Goal: Task Accomplishment & Management: Use online tool/utility

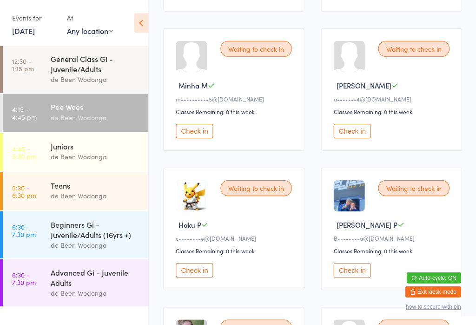
scroll to position [831, 0]
click at [198, 277] on button "Check in" at bounding box center [194, 269] width 37 height 14
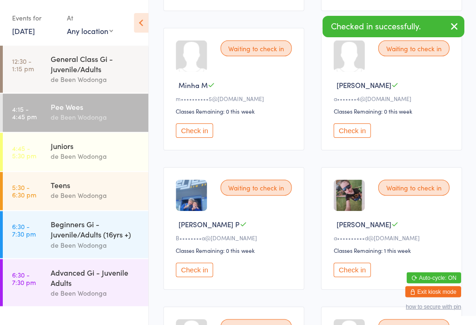
click at [200, 277] on button "Check in" at bounding box center [194, 269] width 37 height 14
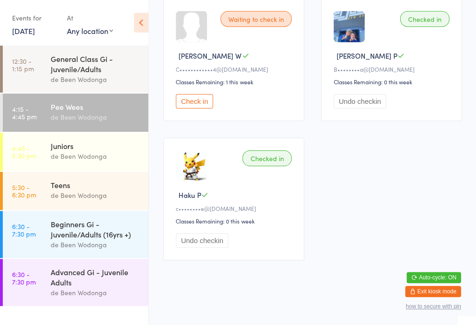
scroll to position [1293, 0]
click at [52, 272] on div "Advanced Gi - Juvenile Adults" at bounding box center [96, 276] width 90 height 20
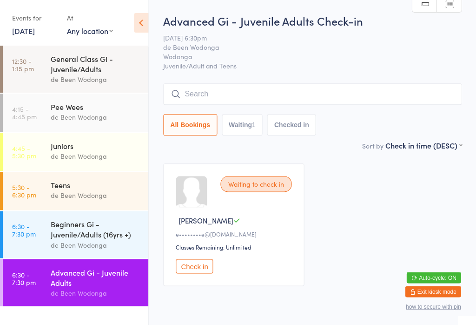
click at [60, 109] on div "Pee Wees" at bounding box center [96, 106] width 90 height 10
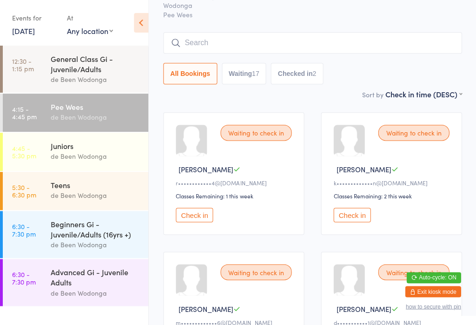
scroll to position [52, 0]
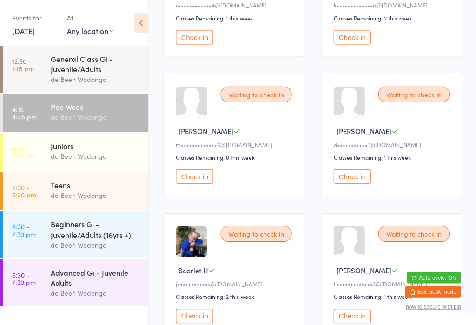
click at [355, 183] on button "Check in" at bounding box center [351, 176] width 37 height 14
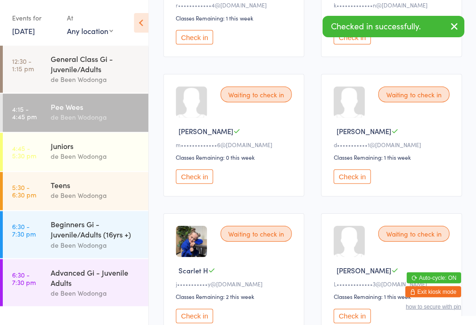
click at [100, 157] on div "de Been Wodonga" at bounding box center [96, 156] width 90 height 11
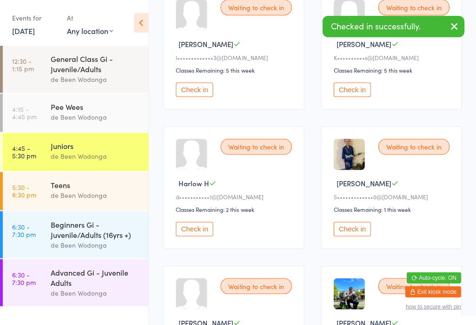
scroll to position [454, 0]
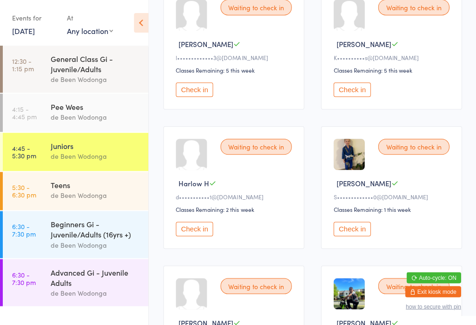
click at [194, 236] on button "Check in" at bounding box center [194, 228] width 37 height 14
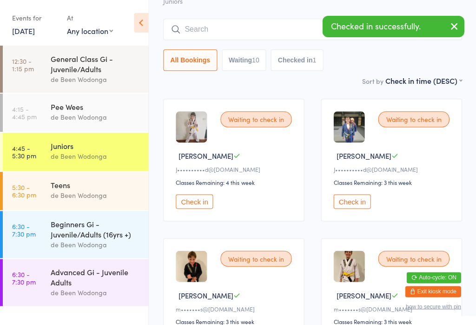
scroll to position [0, 0]
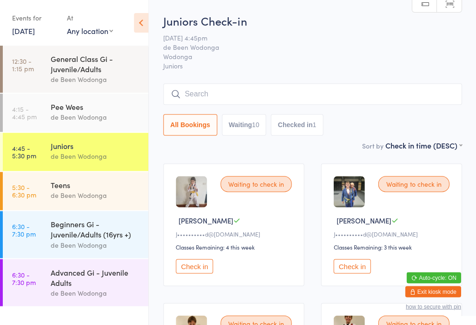
click at [100, 100] on div "Pee Wees de Been Wodonga" at bounding box center [100, 111] width 98 height 37
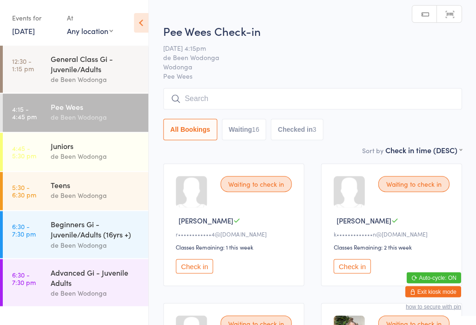
click at [90, 179] on div "Teens de Been Wodonga" at bounding box center [100, 190] width 98 height 37
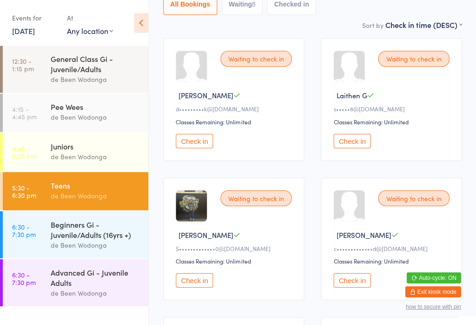
click at [353, 145] on button "Check in" at bounding box center [351, 140] width 37 height 14
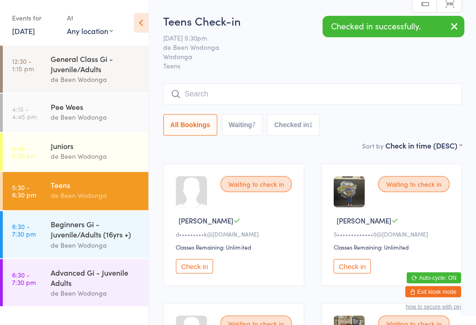
click at [119, 120] on div "de Been Wodonga" at bounding box center [96, 117] width 90 height 11
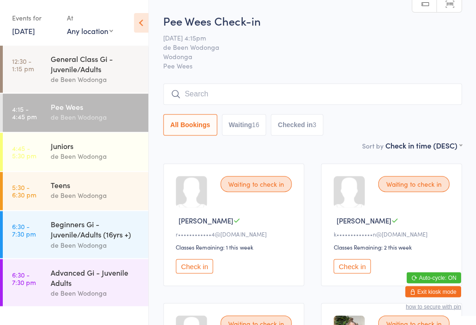
click at [450, 142] on select "First name (ASC) First name (DESC) Last name (ASC) Last name (DESC) Check in ti…" at bounding box center [423, 144] width 77 height 8
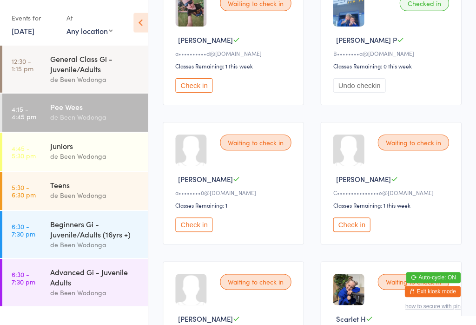
scroll to position [876, 0]
click at [193, 231] on button "Check in" at bounding box center [194, 224] width 37 height 14
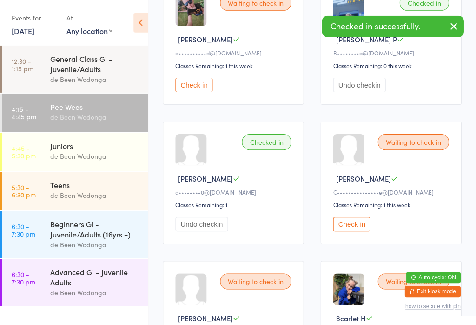
click at [96, 157] on div "de Been Wodonga" at bounding box center [96, 156] width 90 height 11
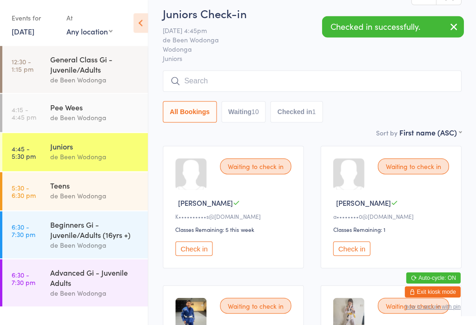
scroll to position [18, 0]
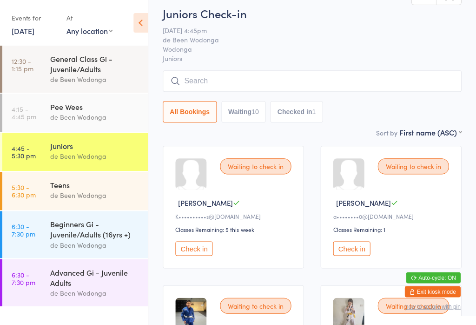
click at [358, 255] on button "Check in" at bounding box center [351, 248] width 37 height 14
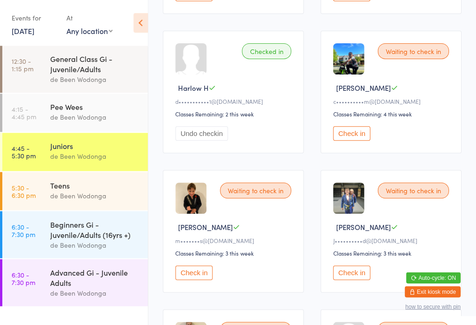
scroll to position [410, 0]
click at [89, 122] on div "de Been Wodonga" at bounding box center [96, 117] width 90 height 11
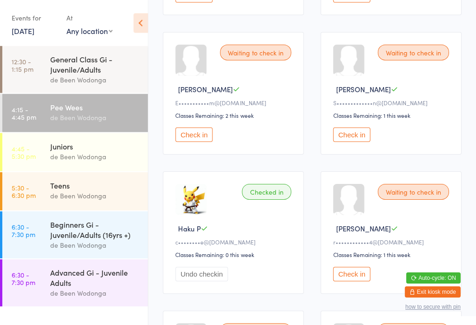
click at [357, 140] on button "Check in" at bounding box center [351, 134] width 37 height 14
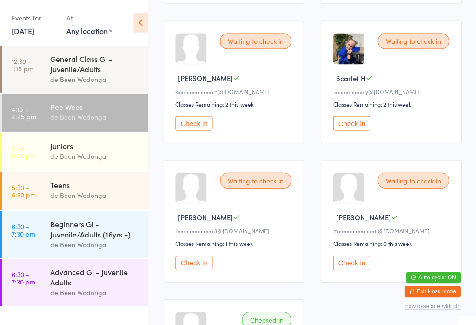
click at [360, 131] on button "Check in" at bounding box center [351, 123] width 37 height 14
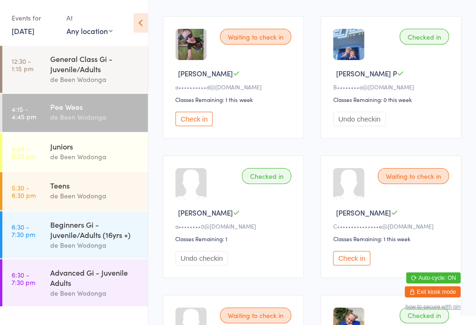
scroll to position [837, 0]
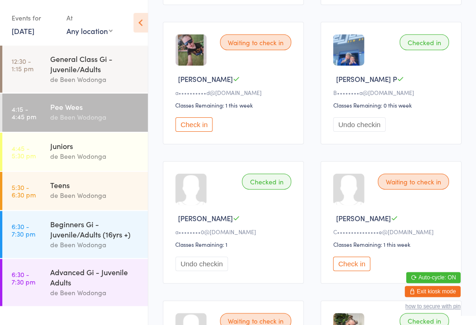
click at [194, 132] on button "Check in" at bounding box center [194, 124] width 37 height 14
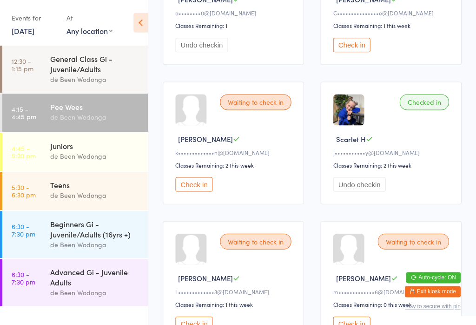
scroll to position [1060, 0]
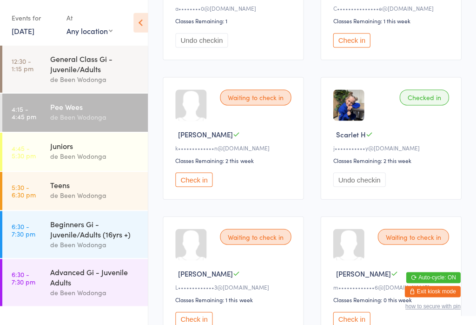
click at [182, 186] on button "Check in" at bounding box center [194, 179] width 37 height 14
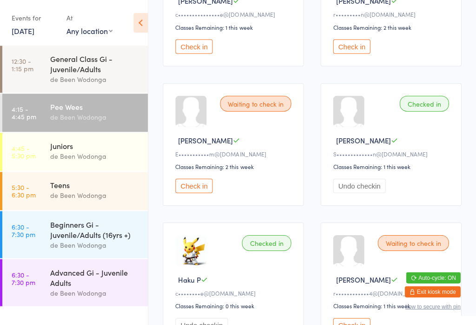
scroll to position [220, 0]
click at [206, 190] on button "Check in" at bounding box center [194, 185] width 37 height 14
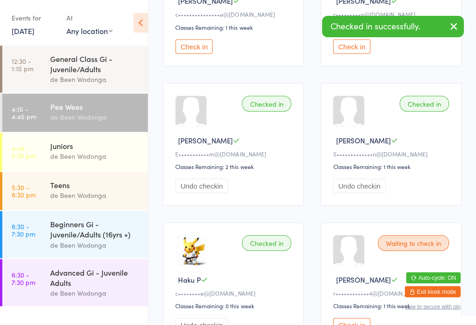
click at [426, 250] on div "Waiting to check in" at bounding box center [413, 242] width 71 height 16
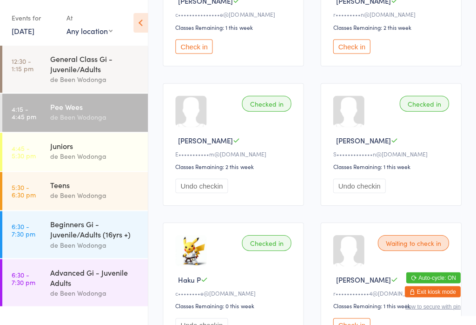
click at [408, 250] on div "Waiting to check in" at bounding box center [413, 242] width 71 height 16
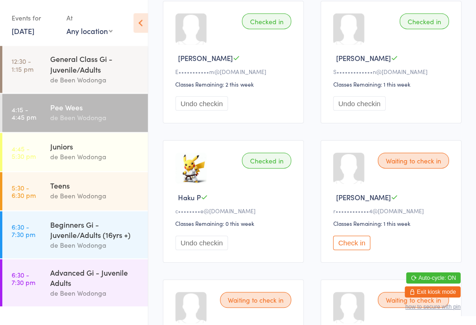
scroll to position [302, 0]
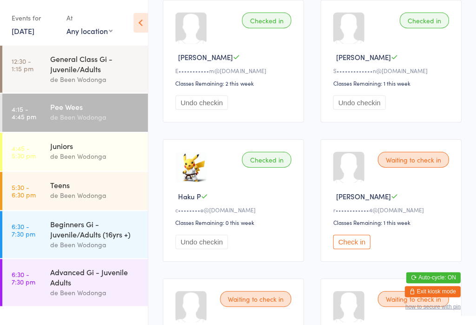
click at [352, 249] on button "Check in" at bounding box center [351, 241] width 37 height 14
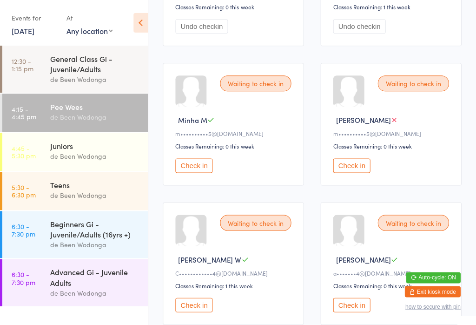
scroll to position [518, 0]
click at [194, 311] on button "Check in" at bounding box center [194, 304] width 37 height 14
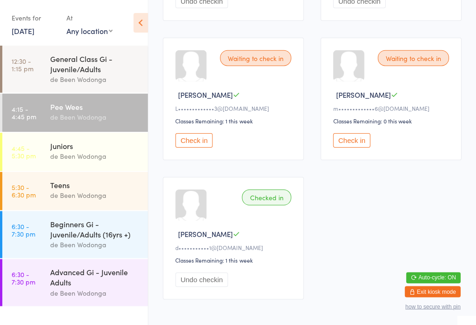
scroll to position [1239, 0]
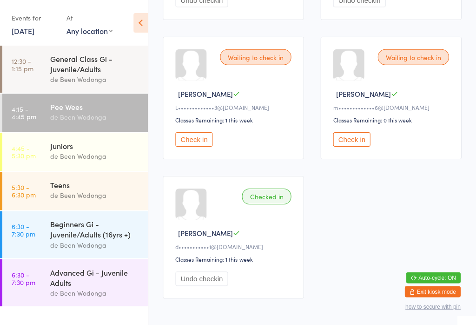
click at [351, 146] on button "Check in" at bounding box center [351, 139] width 37 height 14
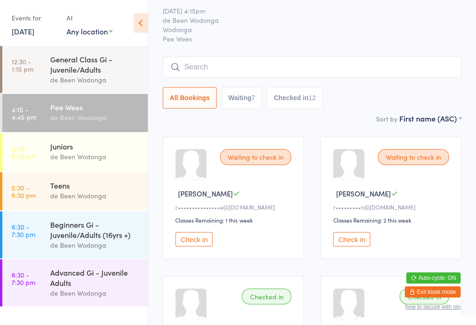
scroll to position [27, 0]
click at [202, 244] on button "Check in" at bounding box center [194, 239] width 37 height 14
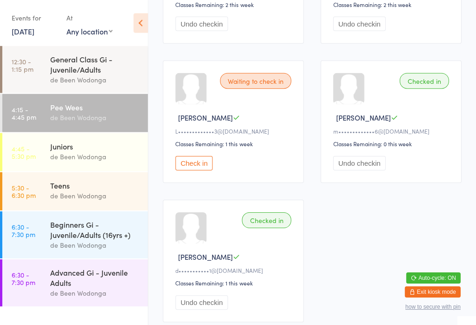
scroll to position [1268, 0]
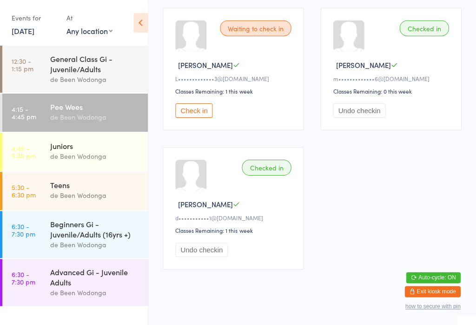
click at [193, 118] on button "Check in" at bounding box center [194, 110] width 37 height 14
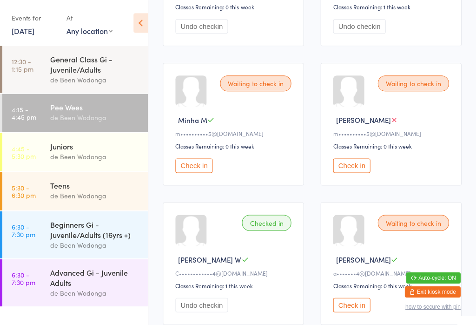
scroll to position [517, 0]
click at [195, 172] on button "Check in" at bounding box center [194, 166] width 37 height 14
click at [357, 171] on button "Check in" at bounding box center [351, 166] width 37 height 14
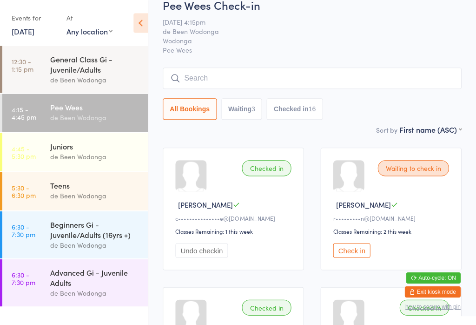
scroll to position [15, 0]
click at [363, 257] on button "Check in" at bounding box center [351, 250] width 37 height 14
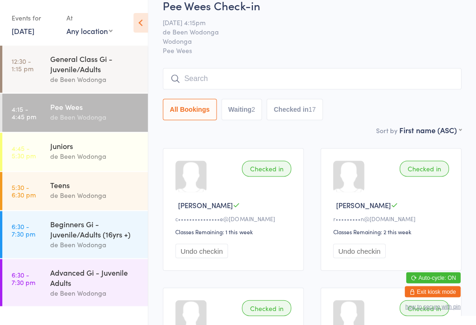
click at [85, 195] on div "de Been Wodonga" at bounding box center [96, 195] width 90 height 11
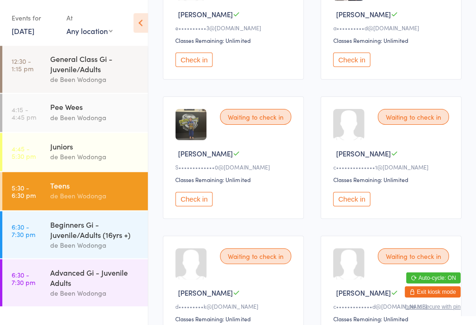
scroll to position [347, 0]
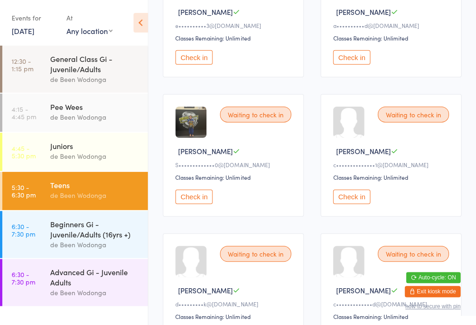
click at [194, 204] on button "Check in" at bounding box center [194, 196] width 37 height 14
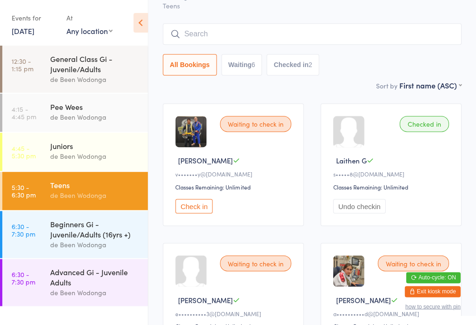
scroll to position [59, 0]
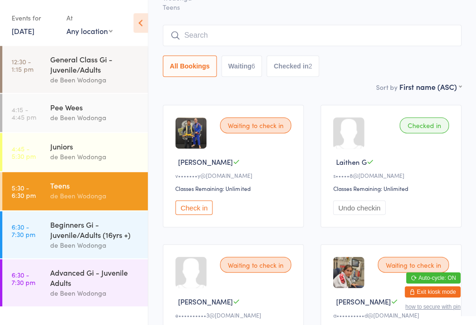
click at [103, 111] on div "Pee Wees" at bounding box center [96, 106] width 90 height 10
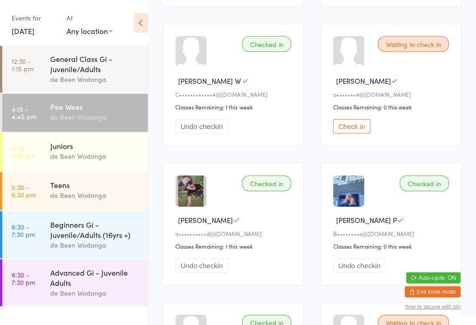
click at [359, 133] on button "Check in" at bounding box center [351, 126] width 37 height 14
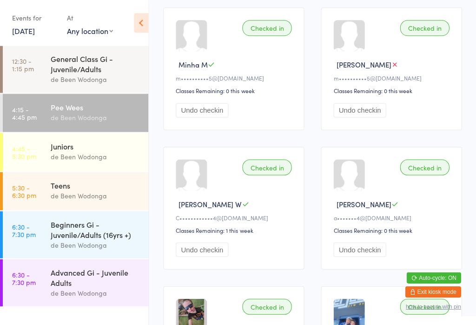
scroll to position [554, 0]
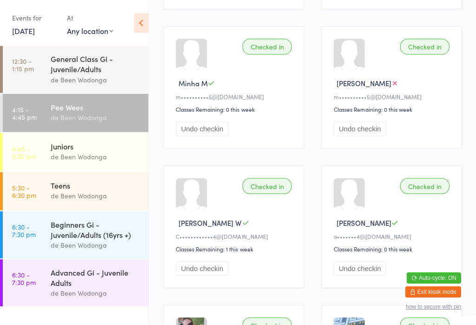
click at [79, 161] on div "de Been Wodonga" at bounding box center [96, 156] width 90 height 11
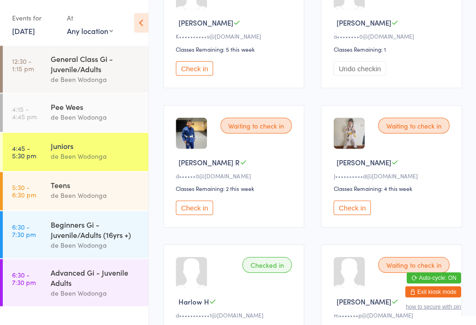
click at [195, 214] on button "Check in" at bounding box center [194, 207] width 37 height 14
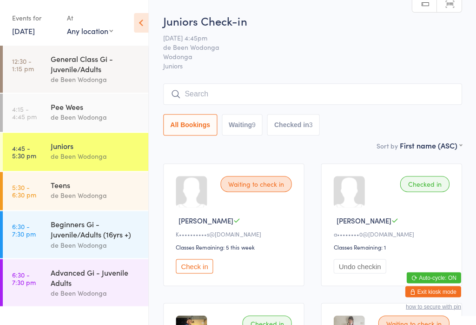
click at [92, 116] on div "de Been Wodonga" at bounding box center [96, 117] width 90 height 11
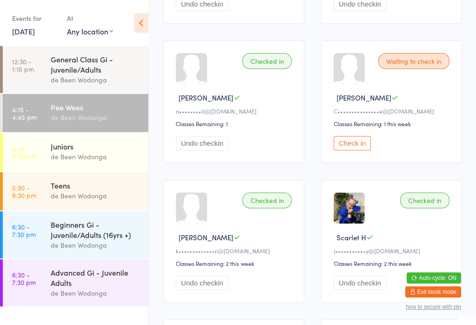
click at [359, 150] on button "Check in" at bounding box center [351, 143] width 37 height 14
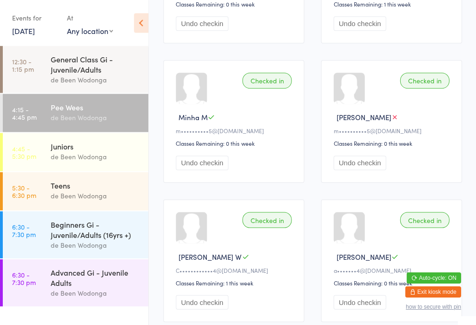
scroll to position [519, 0]
click at [53, 185] on div "Teens" at bounding box center [96, 185] width 90 height 10
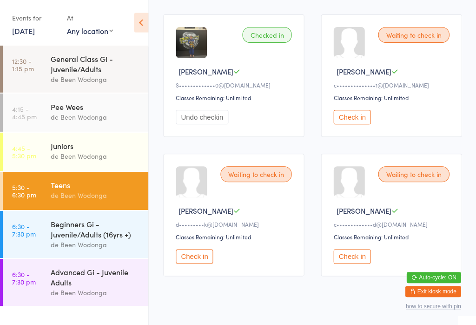
scroll to position [442, 0]
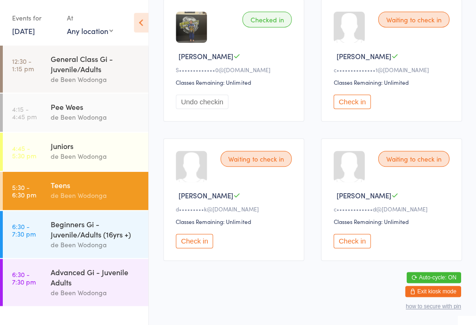
click at [349, 105] on button "Check in" at bounding box center [351, 101] width 37 height 14
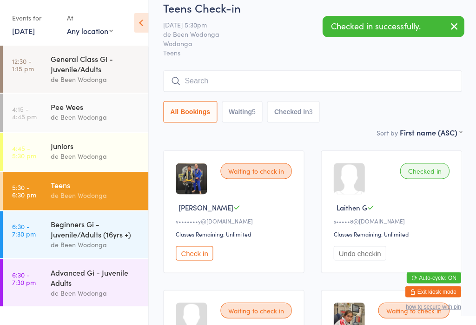
scroll to position [0, 0]
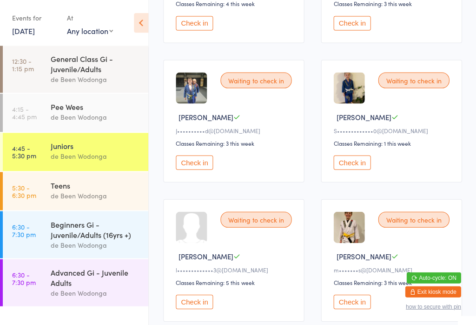
scroll to position [660, 0]
click at [190, 169] on button "Check in" at bounding box center [194, 162] width 37 height 14
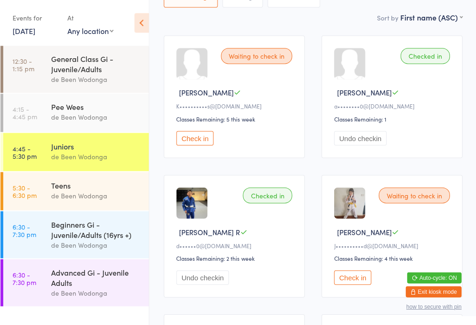
scroll to position [126, 0]
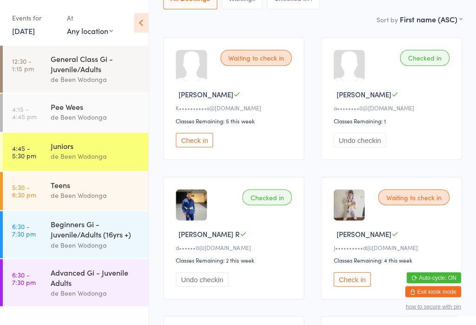
click at [360, 285] on button "Check in" at bounding box center [351, 279] width 37 height 14
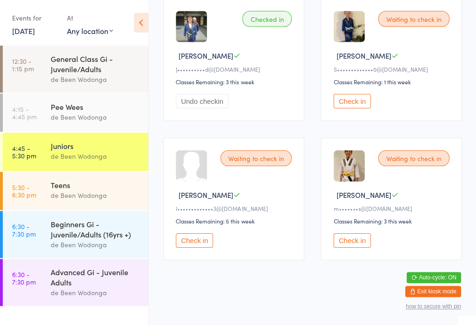
scroll to position [726, 0]
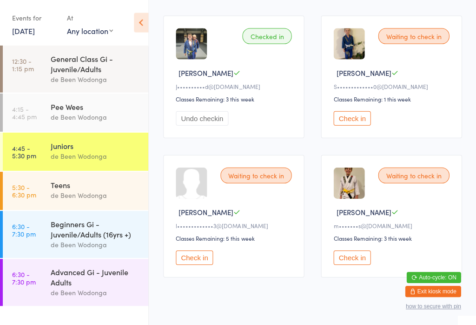
click at [193, 265] on button "Check in" at bounding box center [194, 257] width 37 height 14
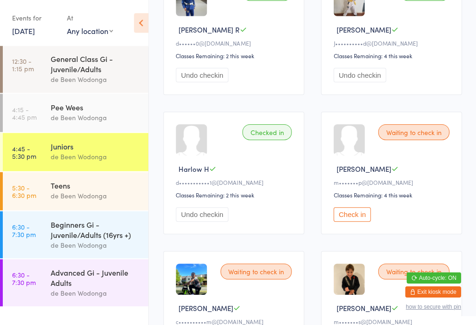
click at [354, 221] on button "Check in" at bounding box center [351, 213] width 37 height 14
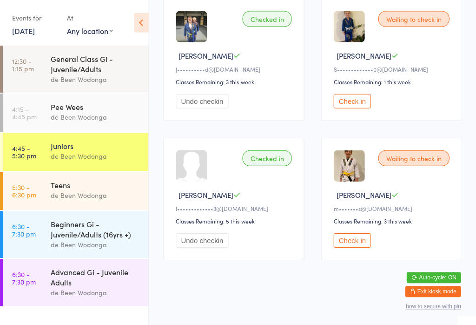
scroll to position [726, 0]
click at [369, 247] on button "Check in" at bounding box center [351, 240] width 37 height 14
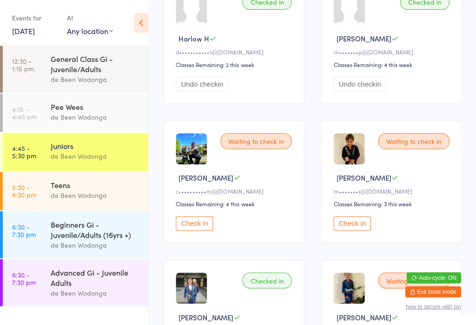
scroll to position [472, 0]
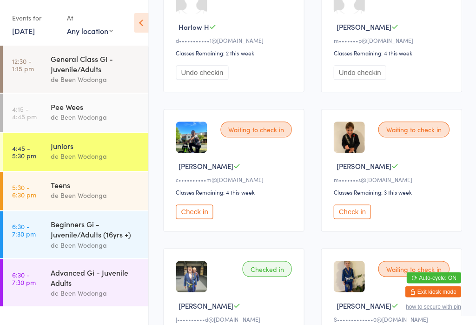
click at [358, 218] on button "Check in" at bounding box center [351, 211] width 37 height 14
click at [352, 219] on button "Check in" at bounding box center [351, 211] width 37 height 14
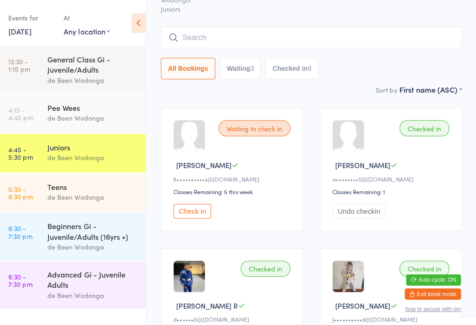
scroll to position [56, 0]
click at [198, 203] on div "Waiting to check in [PERSON_NAME]••••••••••s@[DOMAIN_NAME] Classes Remaining: 5…" at bounding box center [233, 168] width 141 height 122
click at [198, 229] on div "Waiting to check in [PERSON_NAME]••••••••••s@[DOMAIN_NAME] Classes Remaining: 5…" at bounding box center [233, 168] width 141 height 122
click at [201, 217] on button "Check in" at bounding box center [194, 209] width 37 height 14
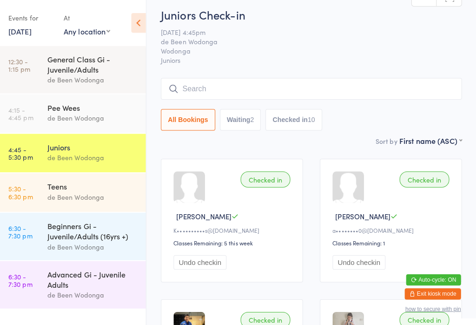
scroll to position [0, 0]
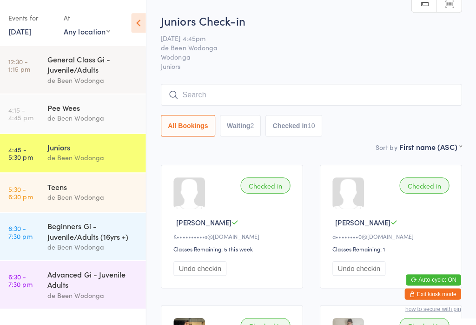
click at [79, 214] on div "Beginners Gi - Juvenile/Adults (16yrs +) de Been Wodonga" at bounding box center [100, 234] width 98 height 47
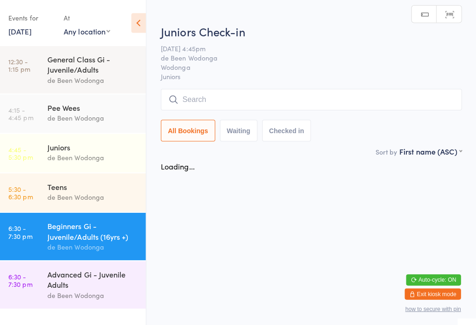
click at [104, 194] on div "de Been Wodonga" at bounding box center [96, 195] width 90 height 11
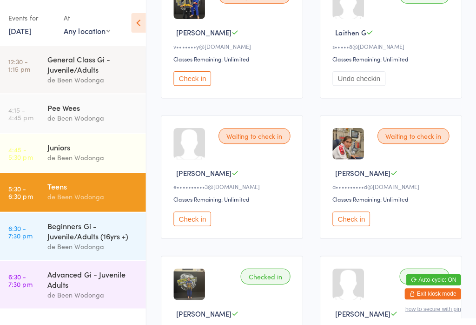
scroll to position [191, 0]
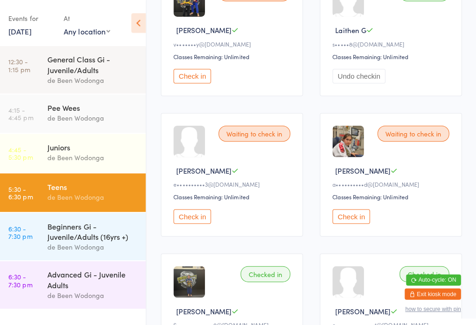
click at [352, 221] on button "Check in" at bounding box center [351, 214] width 37 height 14
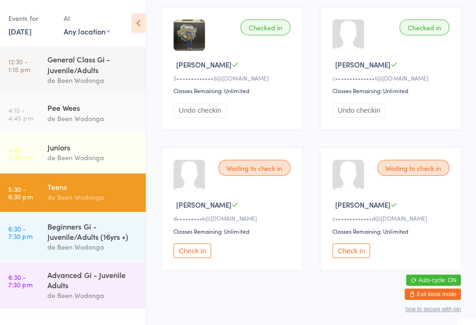
scroll to position [445, 0]
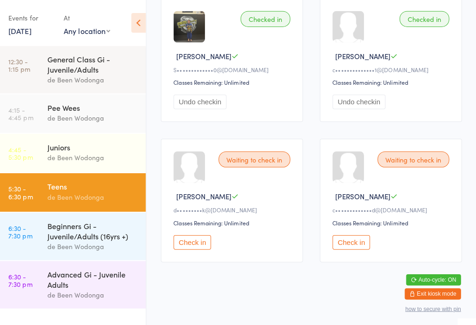
click at [360, 244] on button "Check in" at bounding box center [351, 240] width 37 height 14
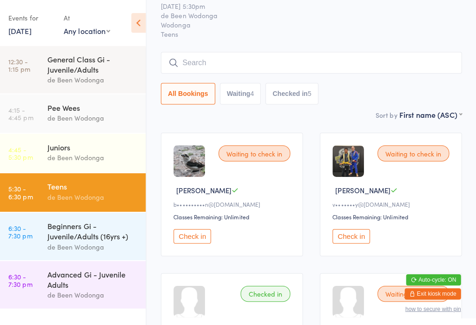
scroll to position [0, 0]
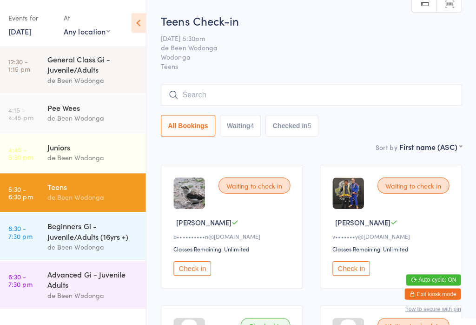
click at [353, 256] on div "Waiting to check in [PERSON_NAME]•••••••y@[DOMAIN_NAME] Classes Remaining: Unli…" at bounding box center [391, 224] width 141 height 122
click at [347, 273] on button "Check in" at bounding box center [351, 266] width 37 height 14
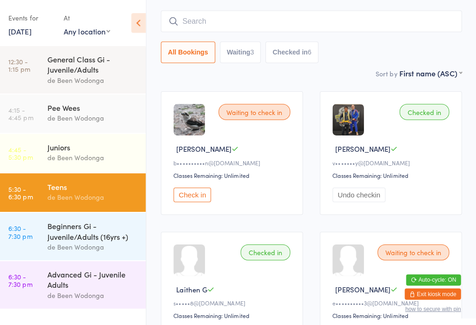
scroll to position [64, 0]
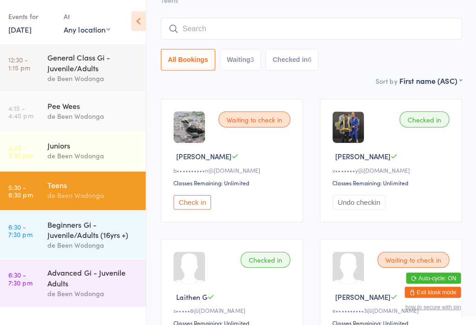
click at [194, 199] on button "Check in" at bounding box center [194, 202] width 37 height 14
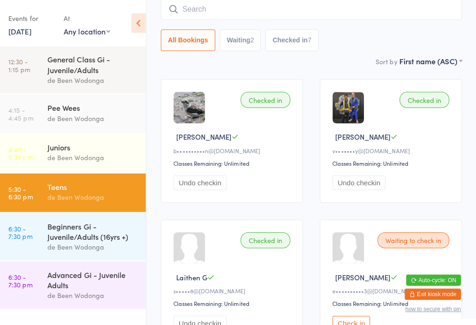
scroll to position [85, 0]
click at [58, 306] on div "Advanced Gi - Juvenile Adults de Been Wodonga" at bounding box center [100, 282] width 98 height 47
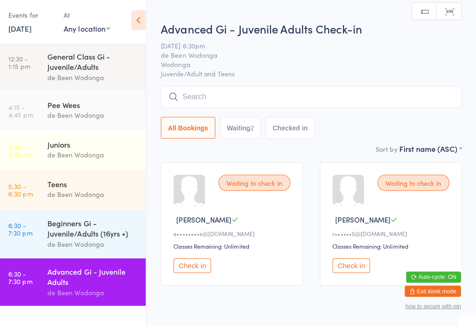
click at [306, 95] on input "search" at bounding box center [312, 98] width 299 height 21
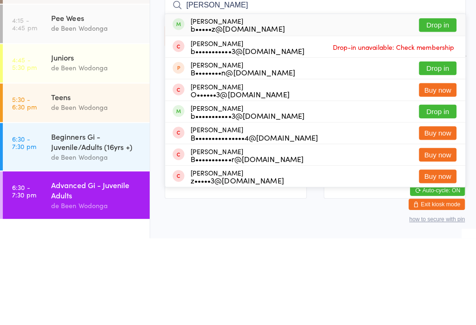
type input "[PERSON_NAME]"
click at [447, 107] on button "Drop in" at bounding box center [433, 113] width 37 height 13
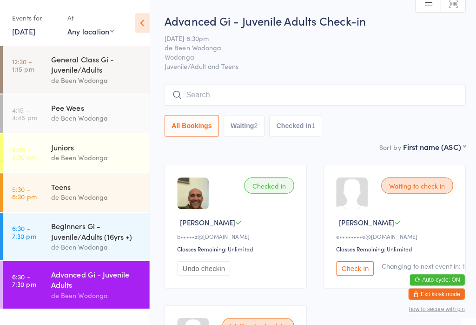
click at [75, 204] on div "Teens de Been Wodonga" at bounding box center [100, 190] width 98 height 37
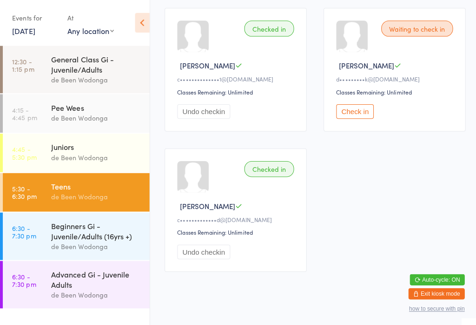
scroll to position [587, 0]
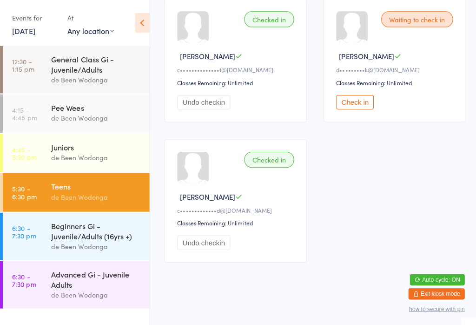
click at [102, 151] on div "Juniors" at bounding box center [96, 145] width 90 height 10
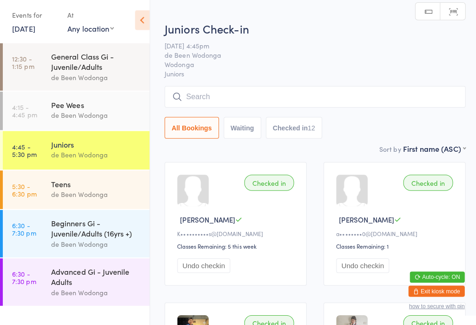
click at [94, 235] on div "Beginners Gi - Juvenile/Adults (16yrs +)" at bounding box center [96, 229] width 90 height 20
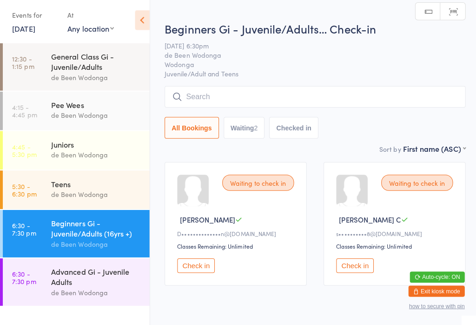
click at [106, 199] on div "de Been Wodonga" at bounding box center [96, 195] width 90 height 11
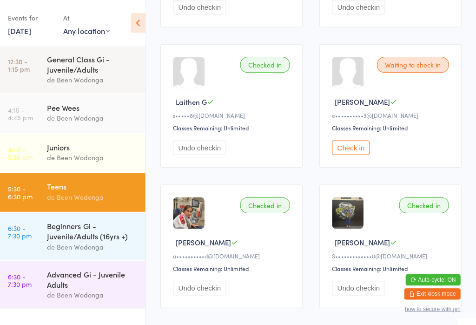
click at [360, 153] on button "Check in" at bounding box center [351, 146] width 37 height 14
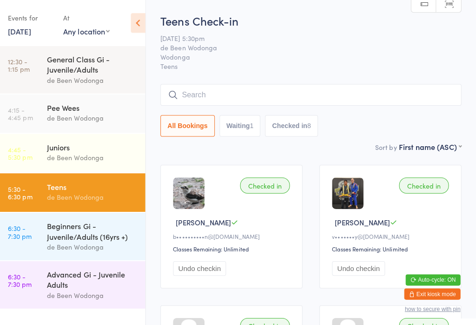
click at [245, 97] on input "search" at bounding box center [312, 93] width 299 height 21
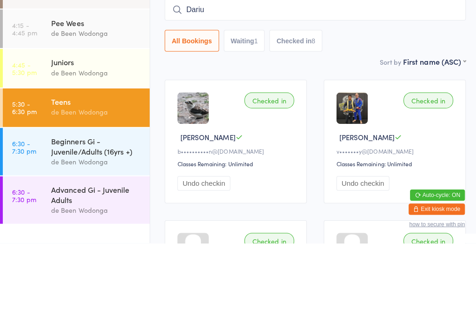
type input "[PERSON_NAME]"
